Goal: Feedback & Contribution: Submit feedback/report problem

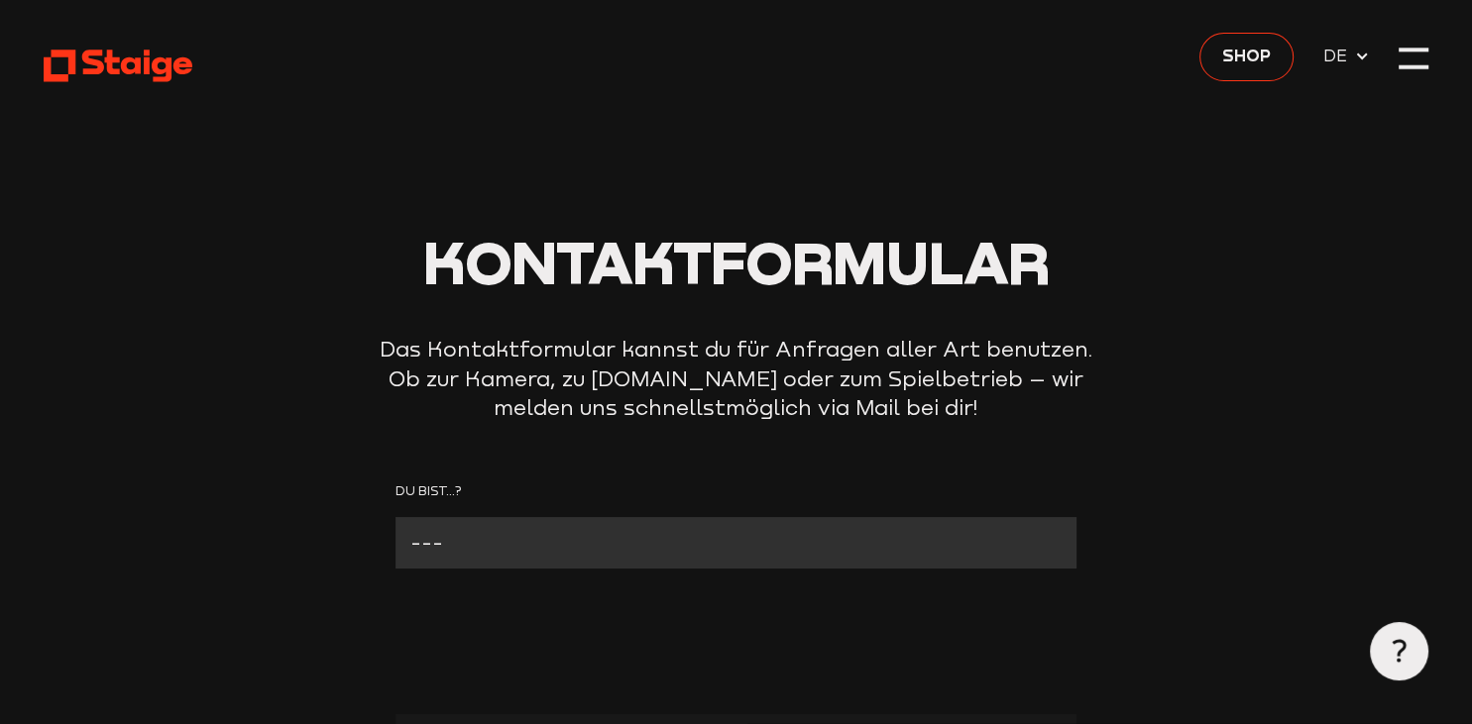
click at [395, 517] on select "--- Verein mit Kamera Verein ohne Kamera Fan Andere" at bounding box center [735, 542] width 681 height 51
select select "Verein mit Kamera"
click option "Verein mit Kamera" at bounding box center [0, 0] width 0 height 0
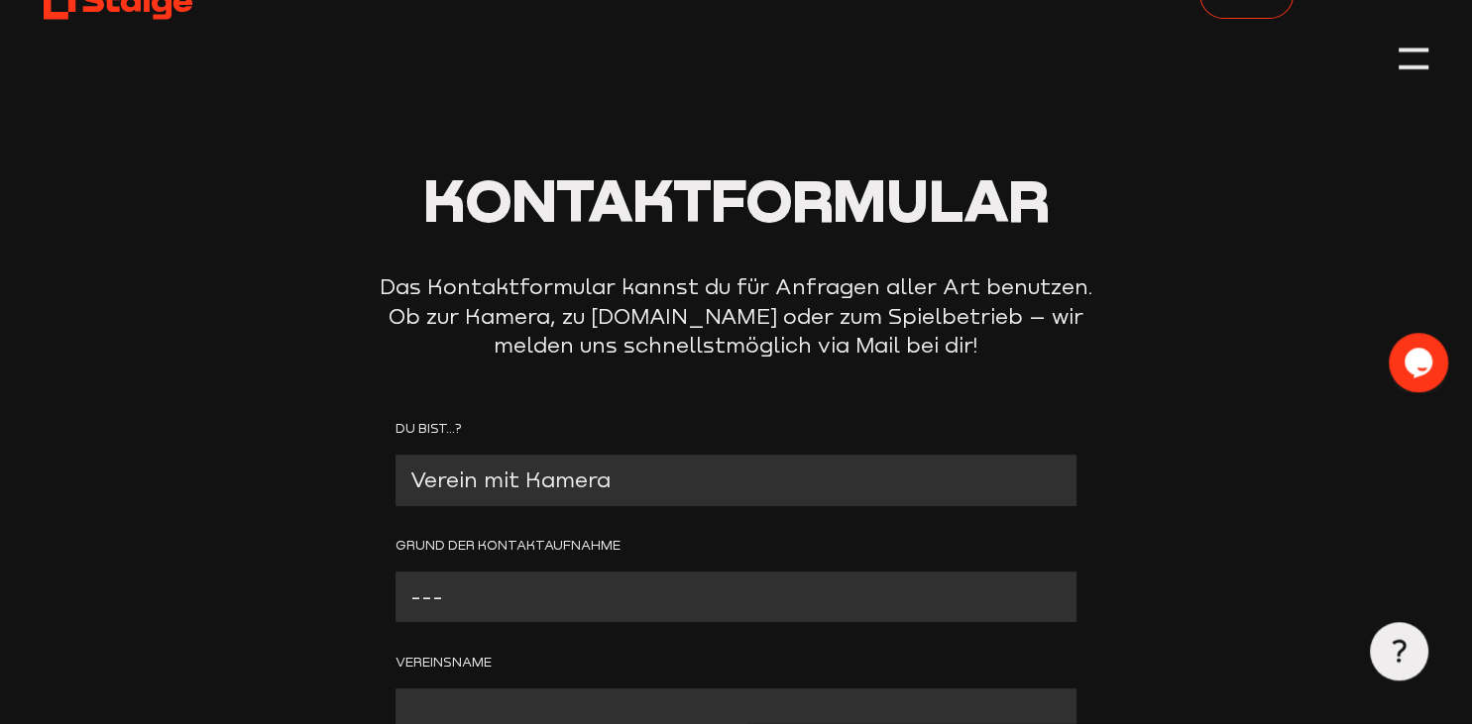
scroll to position [104, 0]
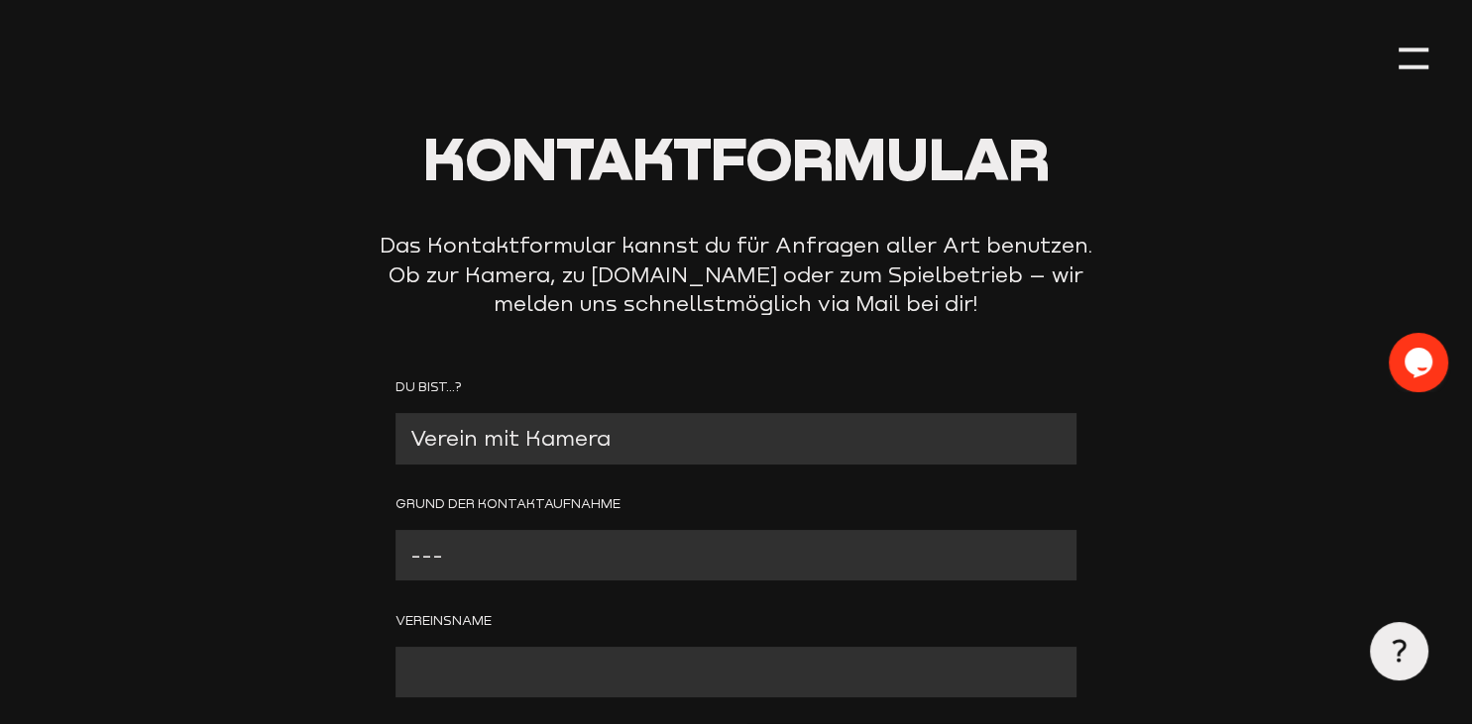
click at [395, 530] on select "--- Problem mit der Kamera Wir benötigen technischen Support Bitte um Rückruf A…" at bounding box center [735, 555] width 681 height 51
select select "Problem mit der Kamera"
click option "Problem mit der Kamera" at bounding box center [0, 0] width 0 height 0
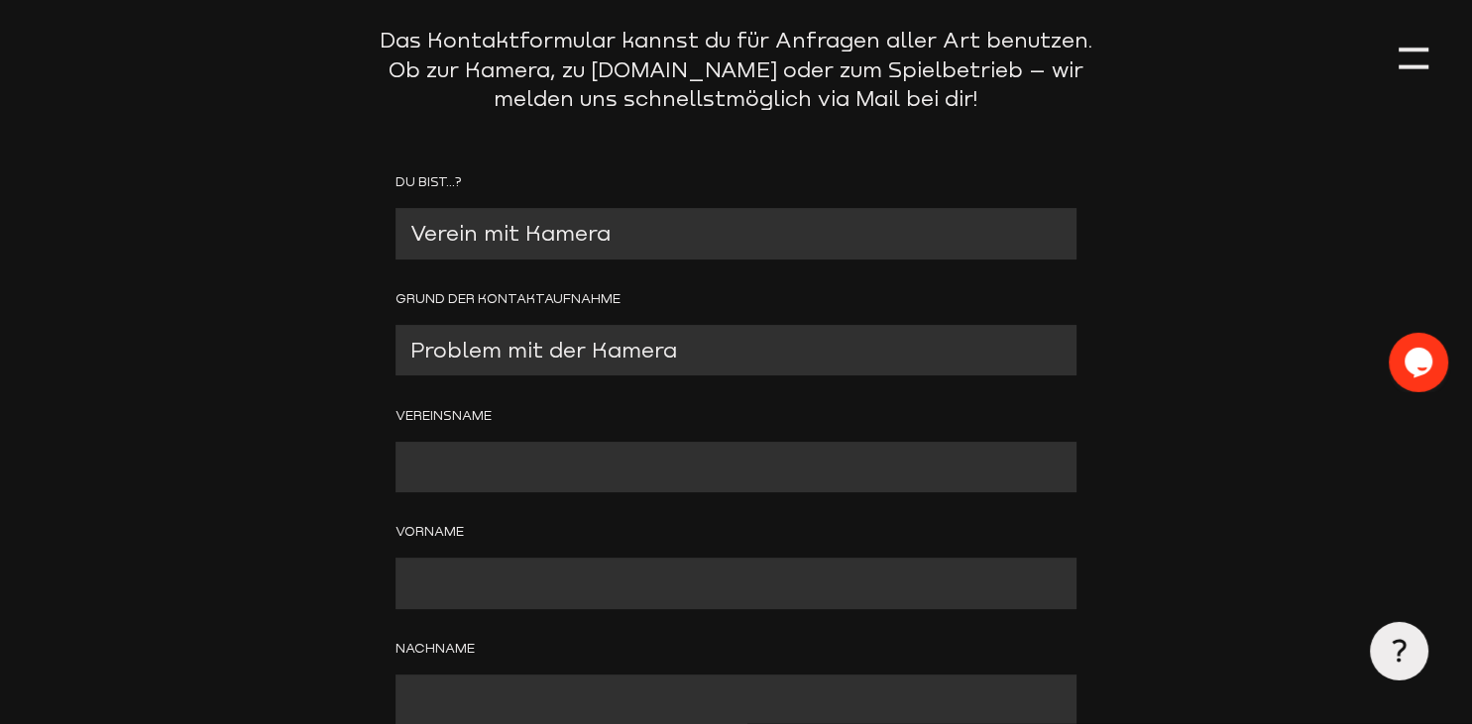
scroll to position [313, 0]
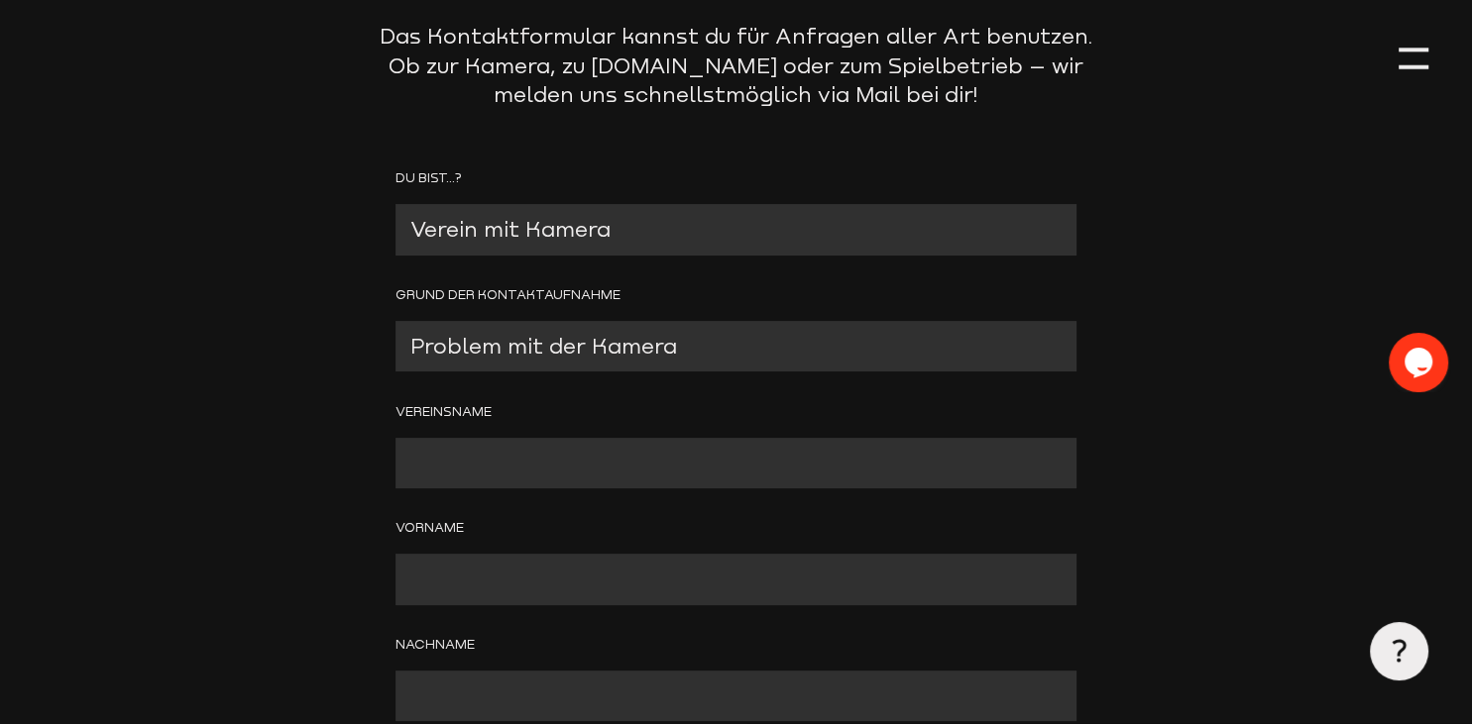
click at [455, 476] on input "Contact form" at bounding box center [735, 463] width 681 height 51
type input "Alemannia Mariadorf"
click at [429, 572] on input "Contact form" at bounding box center [735, 579] width 681 height 51
type input "[PERSON_NAME]"
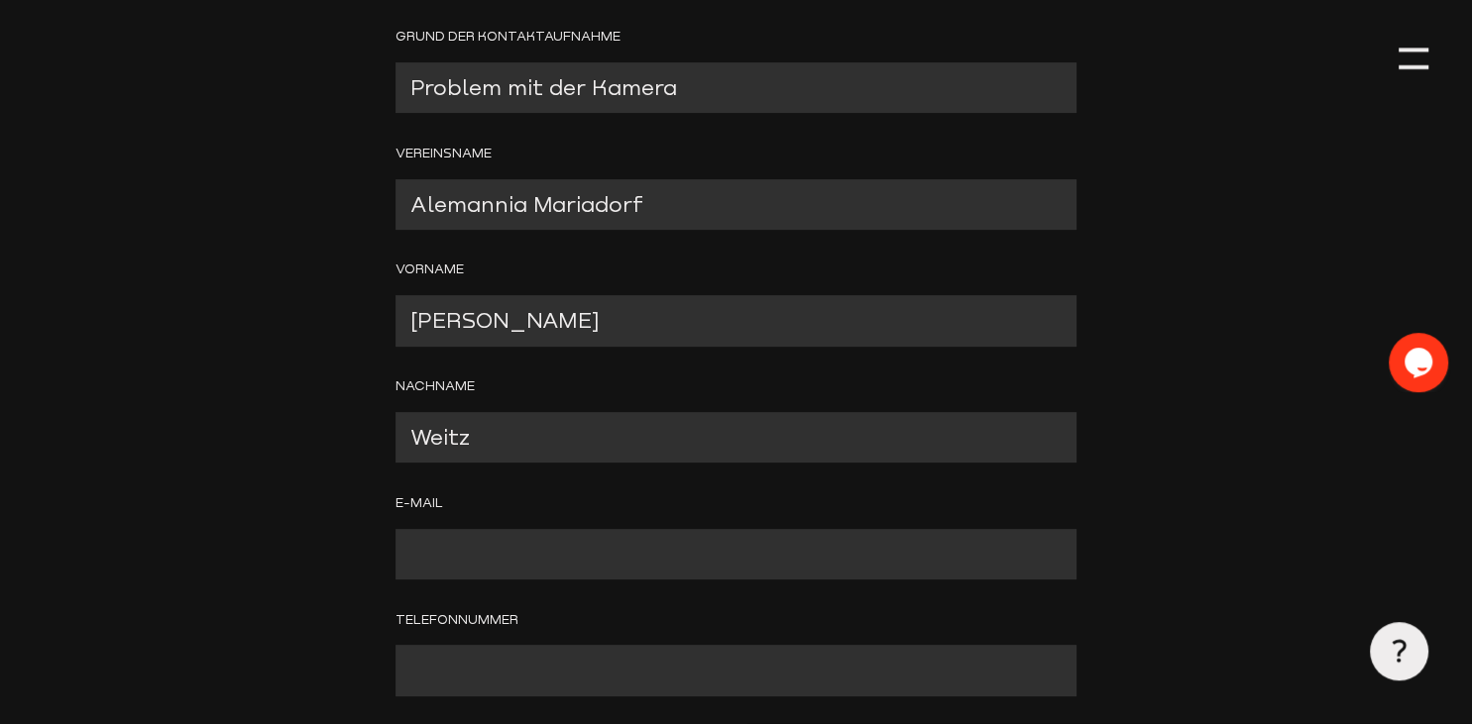
scroll to position [627, 0]
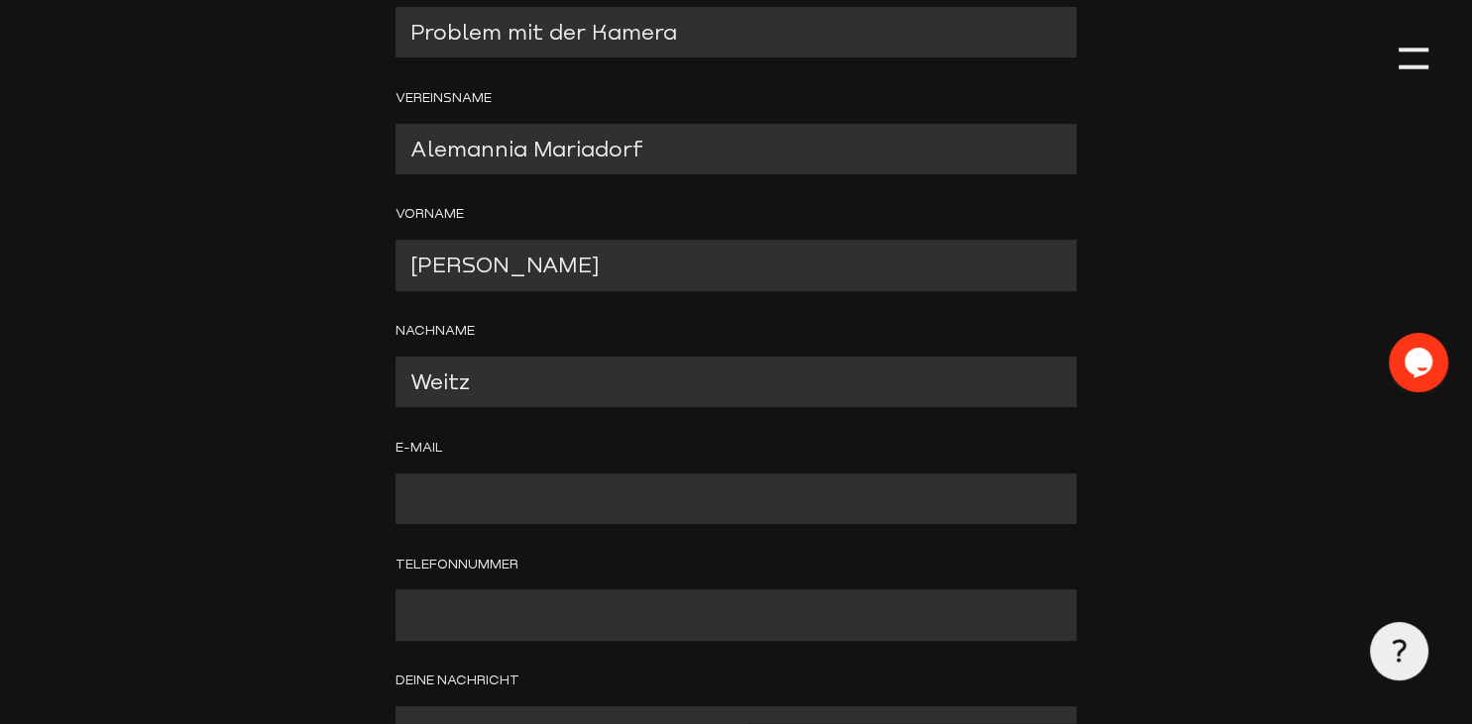
type input "Weitz"
click at [447, 503] on input "Contact form" at bounding box center [735, 499] width 681 height 51
type input "[EMAIL_ADDRESS][DOMAIN_NAME]"
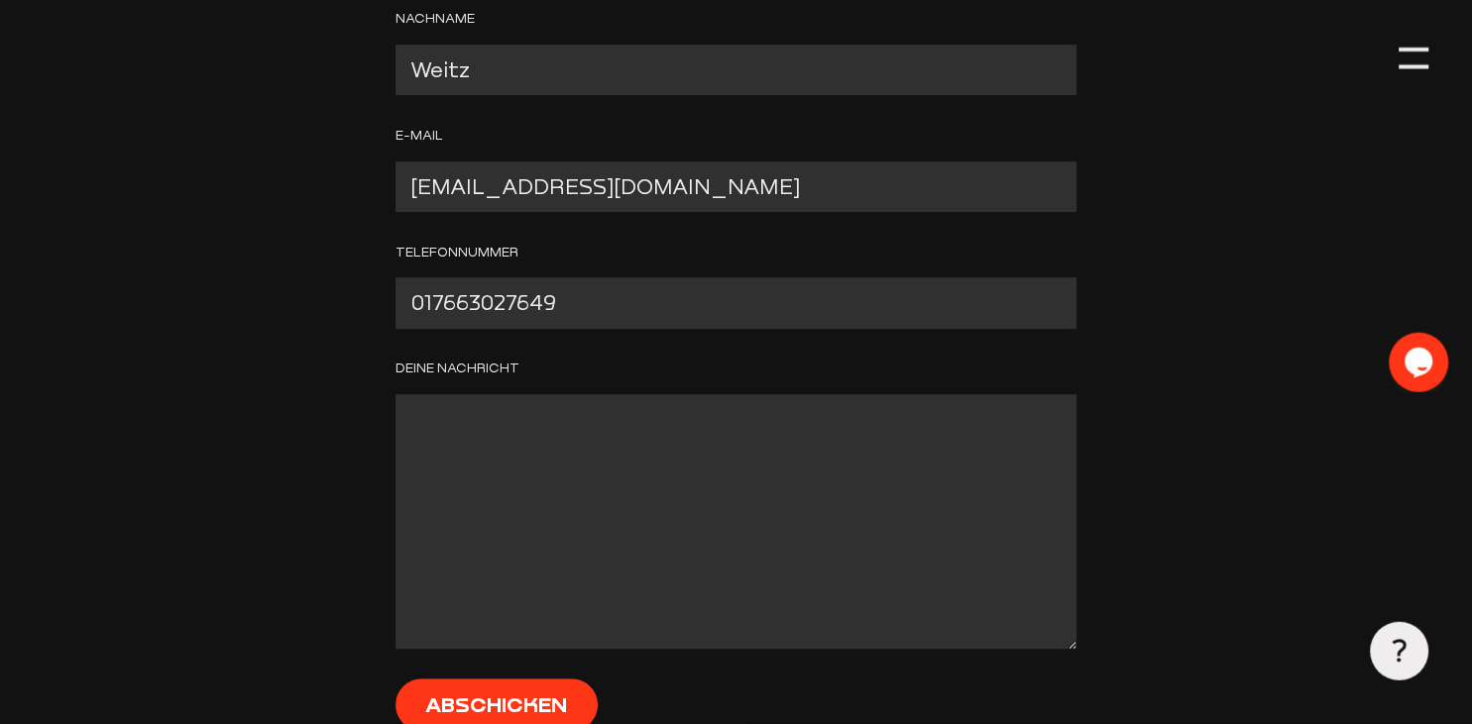
scroll to position [941, 0]
type input "017663027649"
click at [459, 439] on textarea "Contact form" at bounding box center [735, 519] width 681 height 255
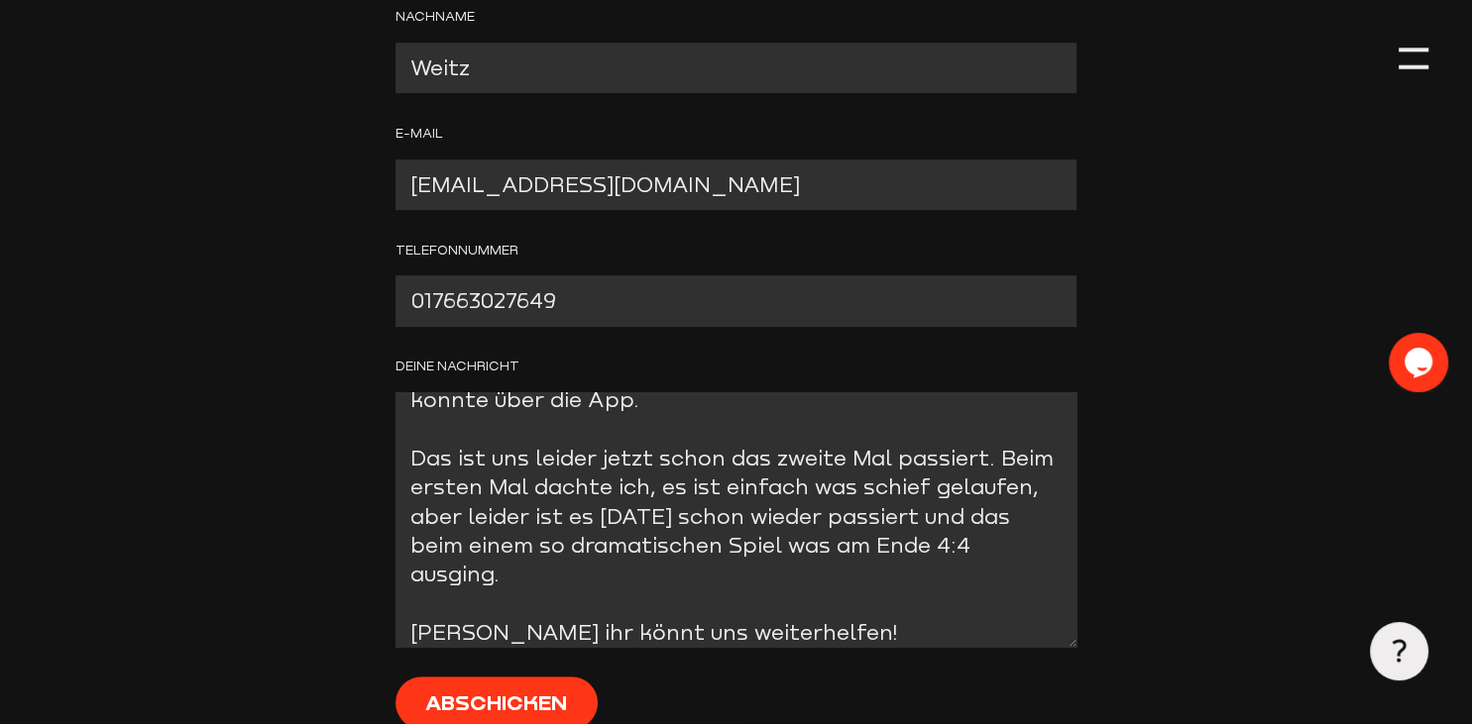
scroll to position [252, 0]
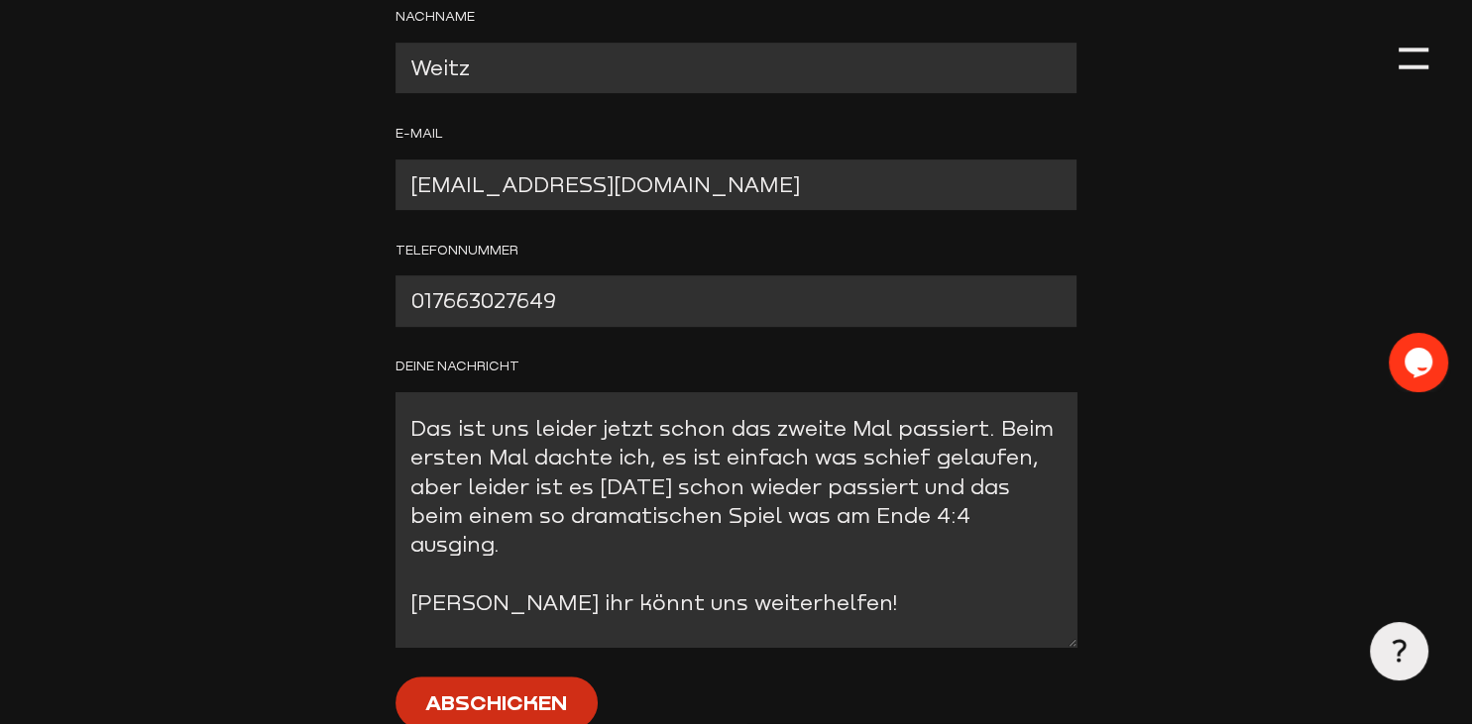
type textarea "Hallo liebes Staige TV Team, leider war unser Spiel [DATE] nicht zu sehen, obwo…"
click at [510, 704] on input "Abschicken" at bounding box center [496, 703] width 202 height 53
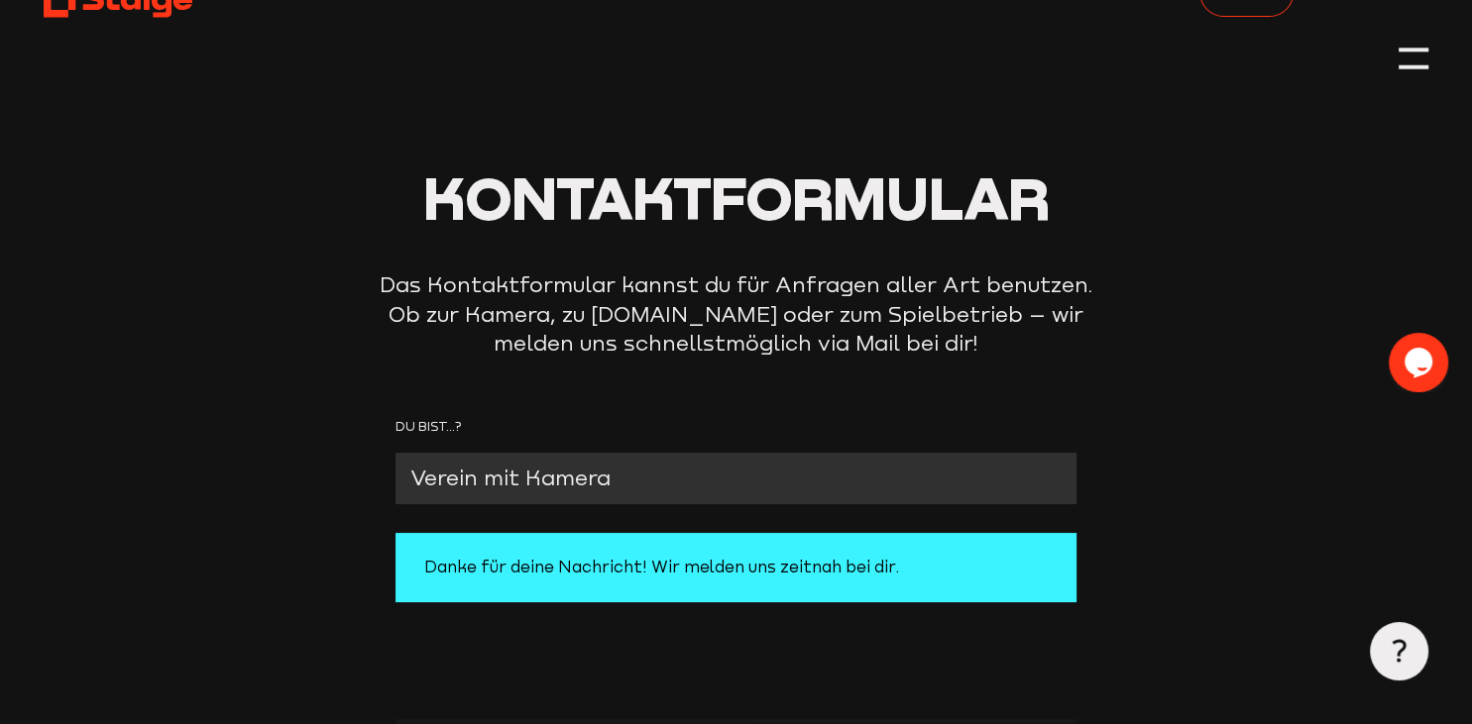
scroll to position [0, 0]
